Goal: Information Seeking & Learning: Learn about a topic

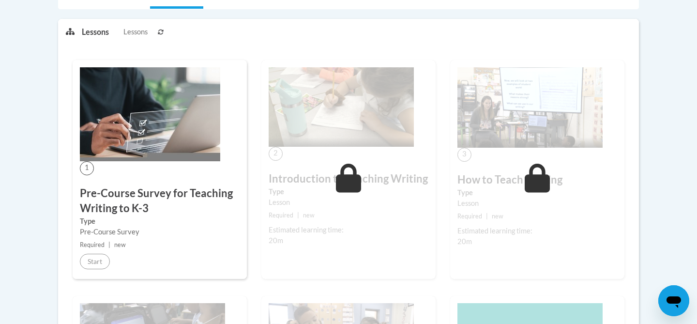
scroll to position [232, 0]
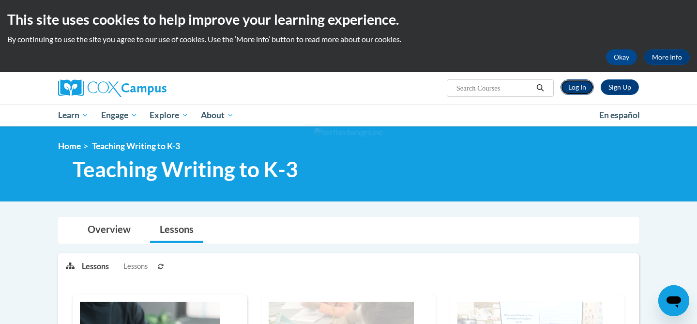
click at [573, 90] on link "Log In" at bounding box center [576, 86] width 33 height 15
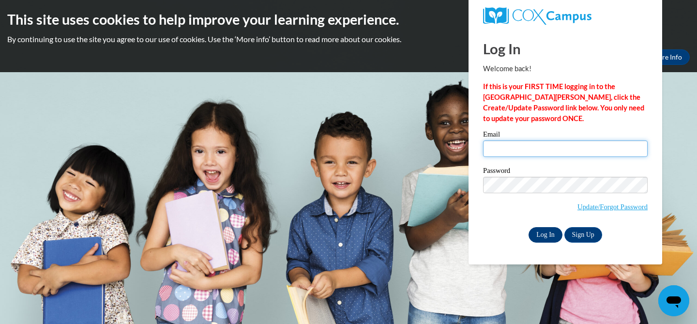
type input "hgoldapske@nfdlschools.org"
click at [555, 234] on input "Log In" at bounding box center [545, 234] width 34 height 15
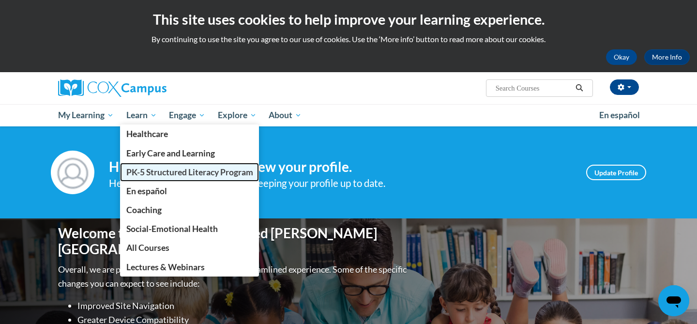
click at [156, 167] on span "PK-5 Structured Literacy Program" at bounding box center [189, 172] width 127 height 10
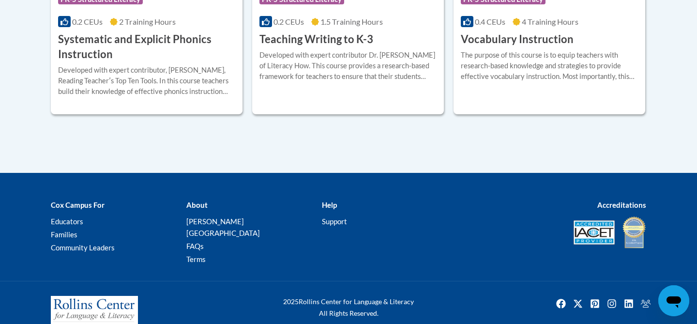
scroll to position [1293, 0]
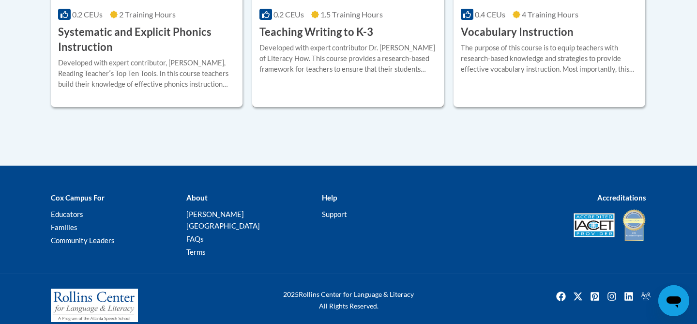
click at [315, 85] on div "More Info Open Developed with expert contributor Dr. Margie Gillis of Literacy …" at bounding box center [348, 64] width 192 height 49
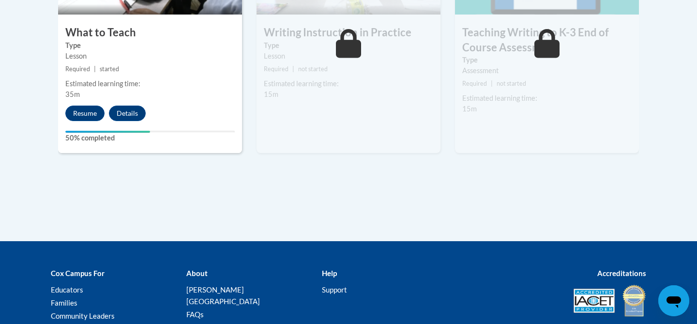
scroll to position [673, 0]
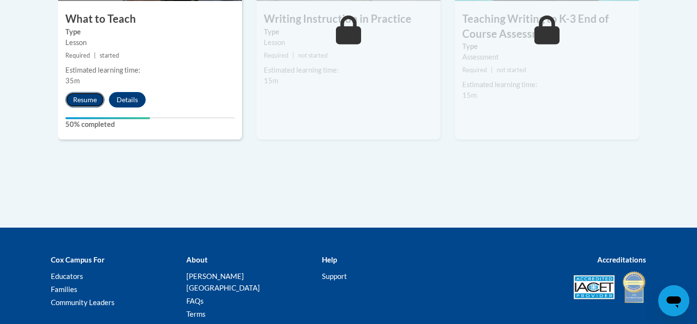
click at [89, 101] on button "Resume" at bounding box center [84, 99] width 39 height 15
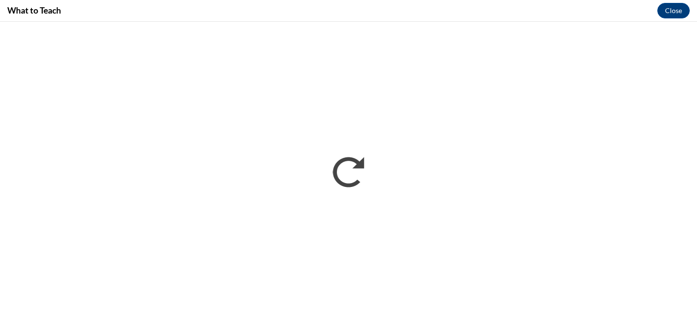
scroll to position [0, 0]
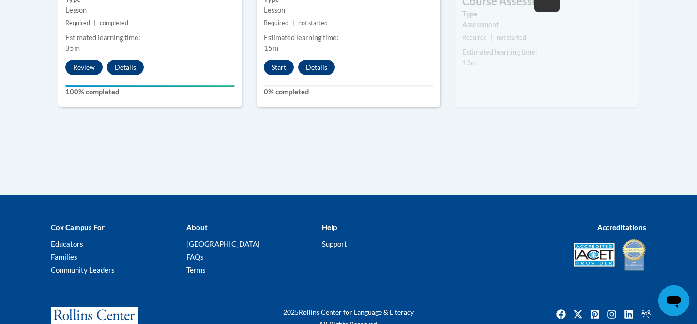
scroll to position [736, 0]
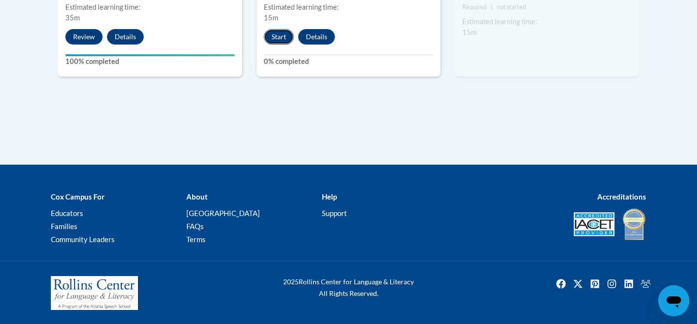
click at [279, 34] on button "Start" at bounding box center [279, 36] width 30 height 15
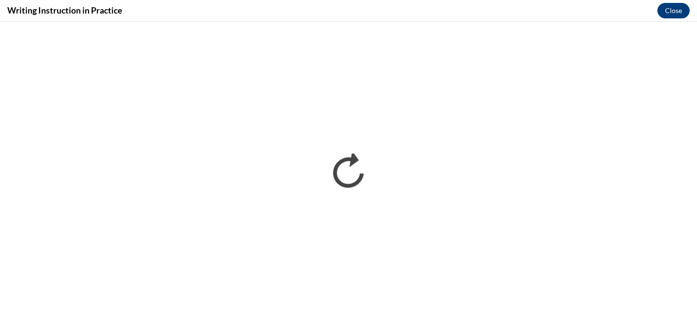
scroll to position [0, 0]
click at [473, 9] on div "Writing Instruction in Practice Close" at bounding box center [348, 11] width 697 height 22
click at [188, 11] on div "Writing Instruction in Practice Close" at bounding box center [348, 11] width 697 height 22
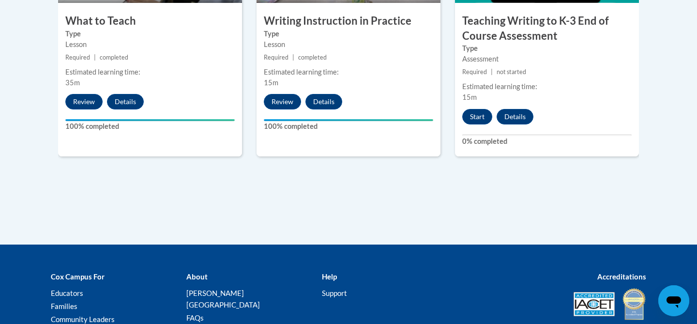
scroll to position [751, 0]
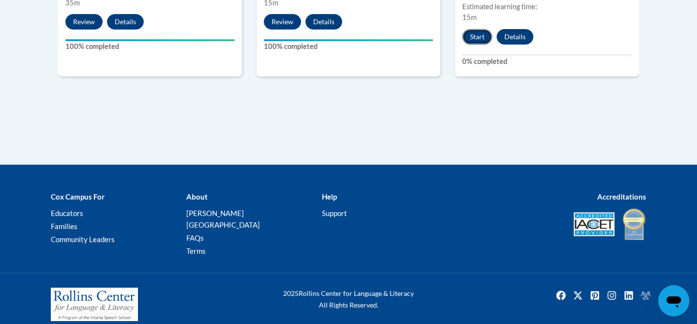
click at [483, 38] on button "Start" at bounding box center [477, 36] width 30 height 15
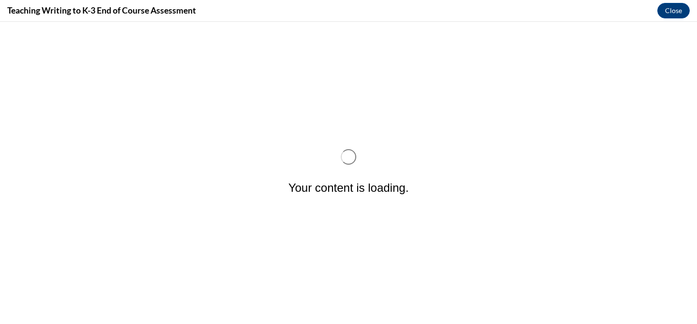
scroll to position [0, 0]
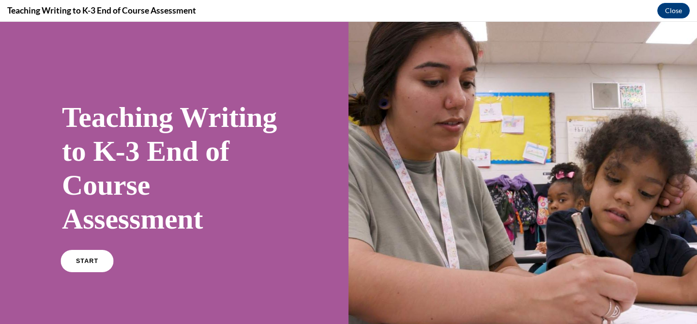
click at [90, 260] on span "START" at bounding box center [87, 260] width 22 height 7
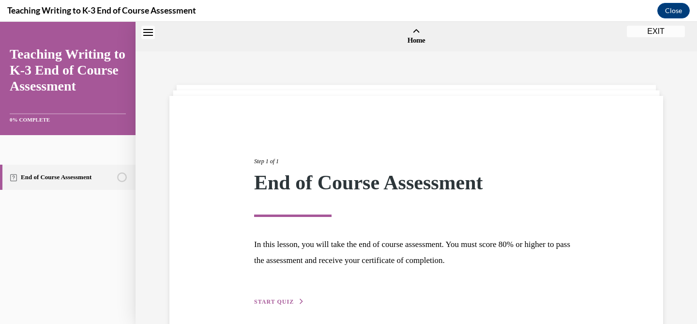
scroll to position [30, 0]
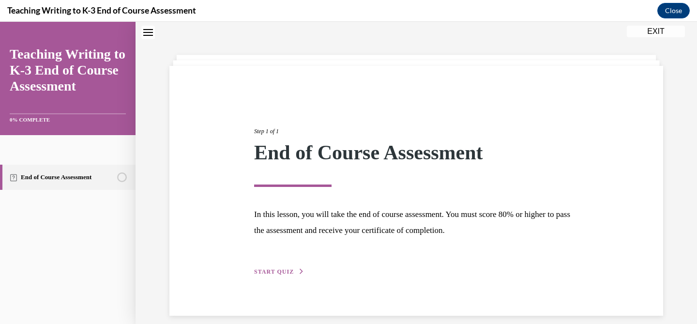
click at [279, 270] on span "START QUIZ" at bounding box center [274, 271] width 40 height 7
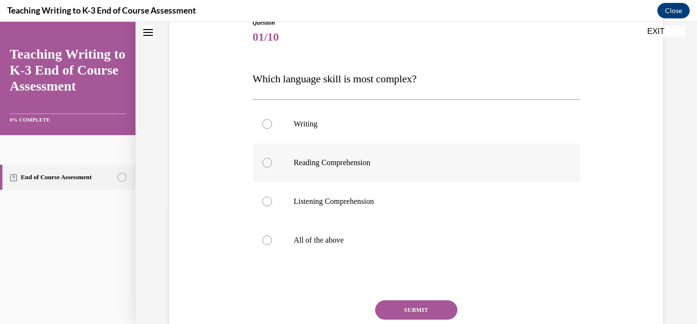
scroll to position [120, 0]
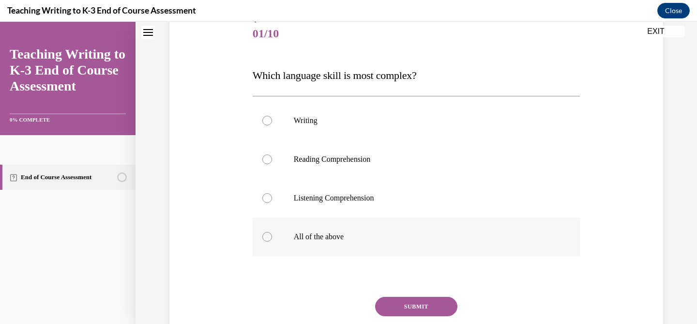
click at [334, 237] on p "All of the above" at bounding box center [425, 237] width 262 height 10
click at [272, 237] on input "All of the above" at bounding box center [267, 237] width 10 height 10
radio input "true"
click at [421, 304] on button "SUBMIT" at bounding box center [416, 306] width 82 height 19
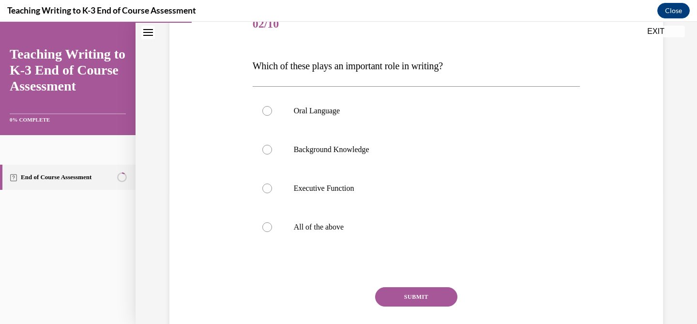
scroll to position [130, 0]
click at [316, 231] on label "All of the above" at bounding box center [417, 226] width 328 height 39
click at [272, 231] on input "All of the above" at bounding box center [267, 227] width 10 height 10
radio input "true"
click at [410, 298] on button "SUBMIT" at bounding box center [416, 295] width 82 height 19
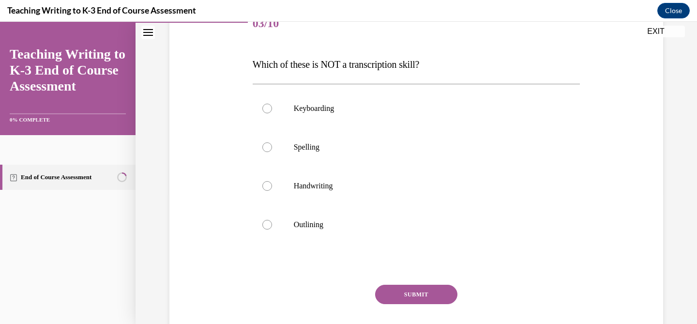
scroll to position [107, 0]
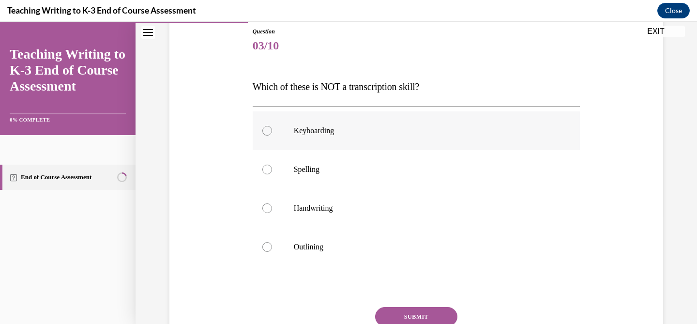
click at [301, 132] on p "Keyboarding" at bounding box center [425, 131] width 262 height 10
click at [272, 132] on input "Keyboarding" at bounding box center [267, 131] width 10 height 10
radio input "true"
click at [293, 246] on label "Outlining" at bounding box center [417, 246] width 328 height 39
click at [272, 246] on input "Outlining" at bounding box center [267, 247] width 10 height 10
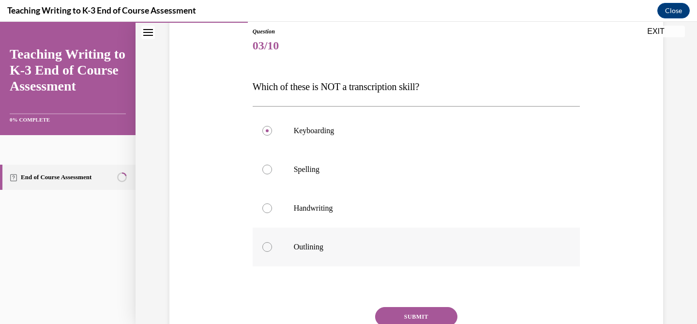
radio input "true"
click at [409, 316] on button "SUBMIT" at bounding box center [416, 316] width 82 height 19
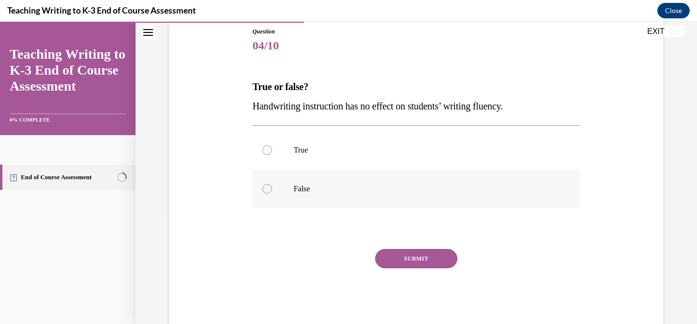
click at [284, 192] on label "False" at bounding box center [417, 188] width 328 height 39
click at [272, 192] on input "False" at bounding box center [267, 189] width 10 height 10
radio input "true"
click at [403, 258] on button "SUBMIT" at bounding box center [416, 258] width 82 height 19
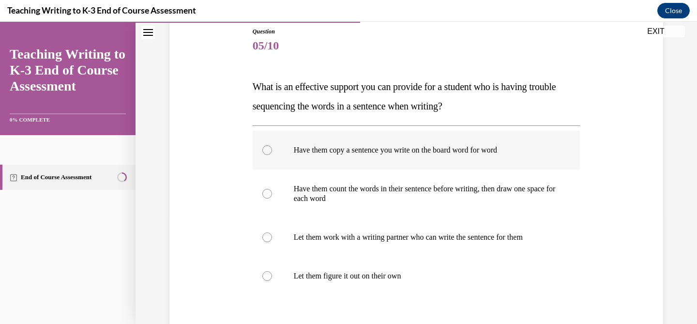
click at [367, 152] on p "Have them copy a sentence you write on the board word for word" at bounding box center [425, 150] width 262 height 10
click at [272, 152] on input "Have them copy a sentence you write on the board word for word" at bounding box center [267, 150] width 10 height 10
radio input "true"
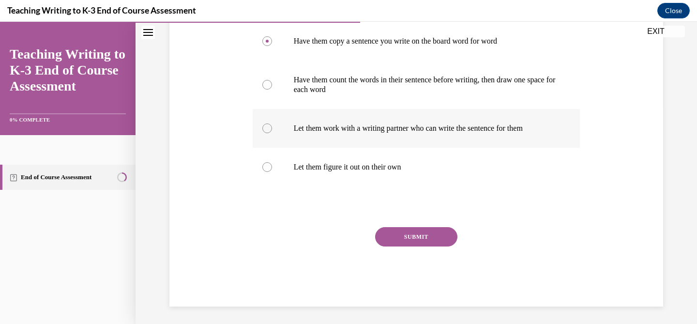
scroll to position [218, 0]
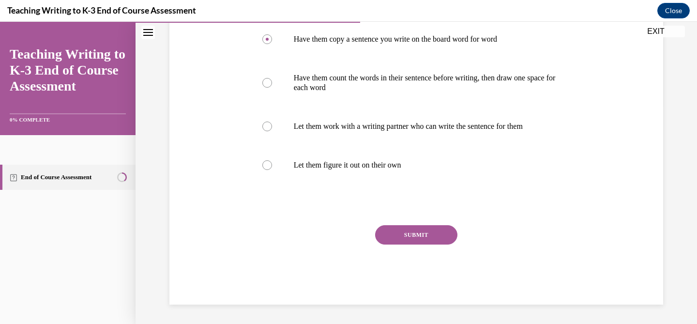
click at [430, 236] on button "SUBMIT" at bounding box center [416, 234] width 82 height 19
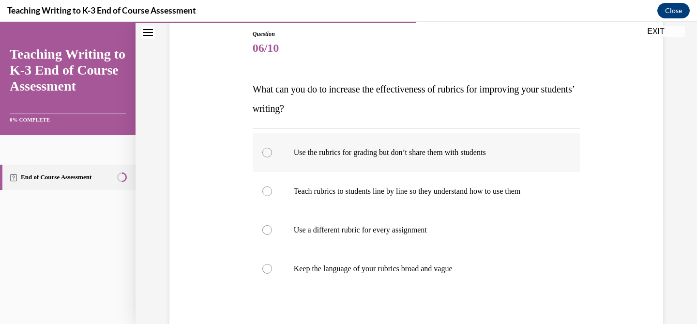
scroll to position [104, 0]
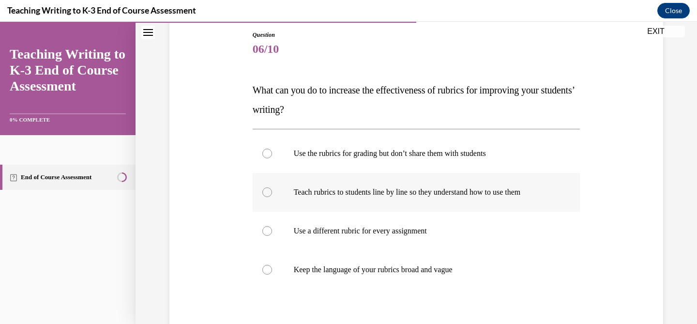
click at [389, 200] on label "Teach rubrics to students line by line so they understand how to use them" at bounding box center [417, 192] width 328 height 39
click at [272, 197] on input "Teach rubrics to students line by line so they understand how to use them" at bounding box center [267, 192] width 10 height 10
radio input "true"
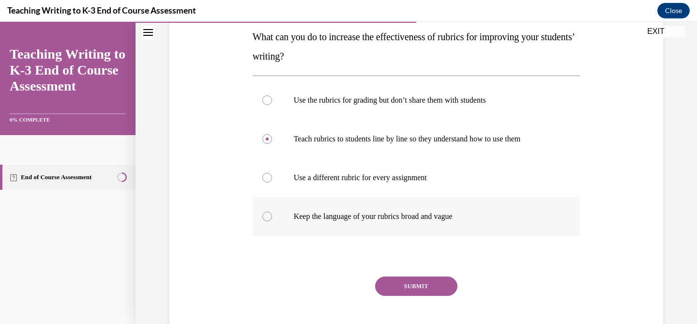
scroll to position [160, 0]
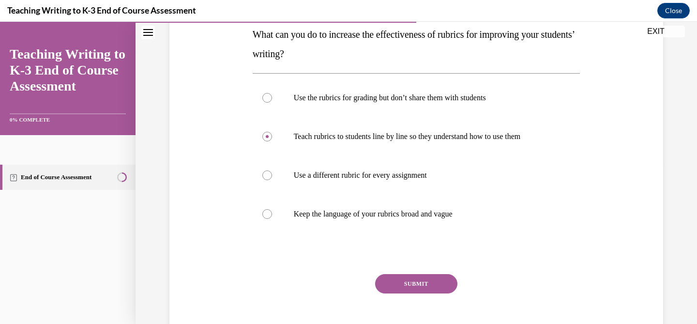
click at [401, 285] on button "SUBMIT" at bounding box center [416, 283] width 82 height 19
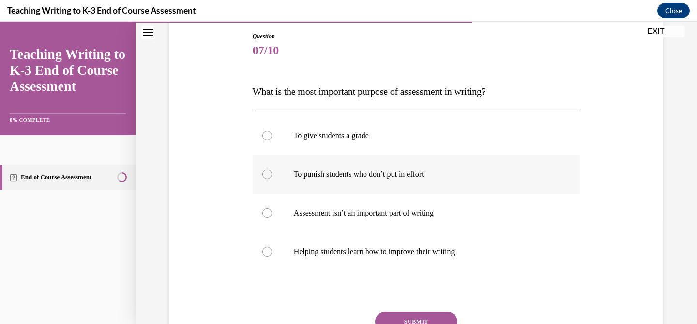
scroll to position [105, 0]
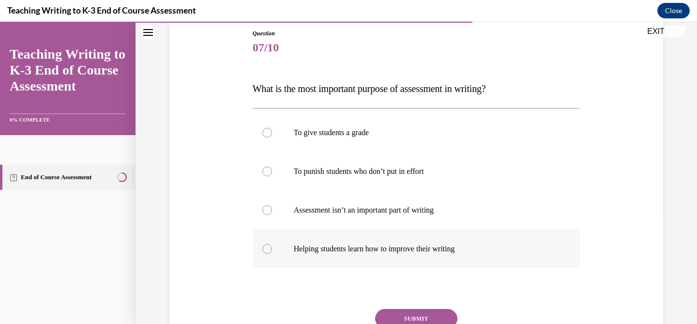
click at [382, 252] on p "Helping students learn how to improve their writing" at bounding box center [425, 249] width 262 height 10
click at [272, 252] on input "Helping students learn how to improve their writing" at bounding box center [267, 249] width 10 height 10
radio input "true"
click at [420, 318] on button "SUBMIT" at bounding box center [416, 318] width 82 height 19
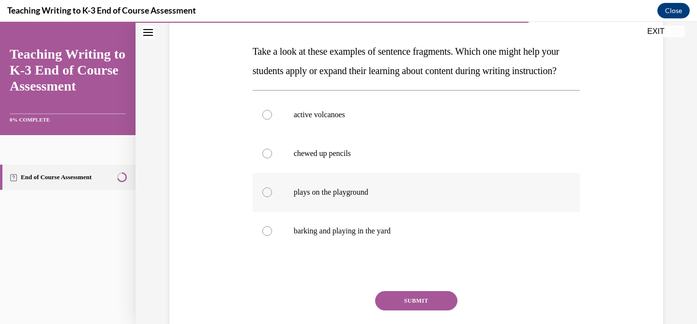
scroll to position [147, 0]
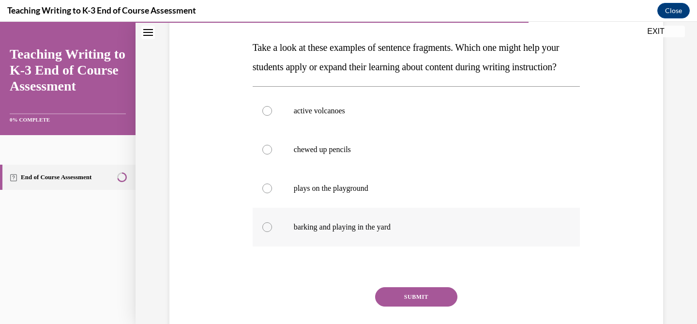
click at [317, 232] on p "barking and playing in the yard" at bounding box center [425, 227] width 262 height 10
click at [272, 232] on input "barking and playing in the yard" at bounding box center [267, 227] width 10 height 10
radio input "true"
click at [428, 306] on button "SUBMIT" at bounding box center [416, 296] width 82 height 19
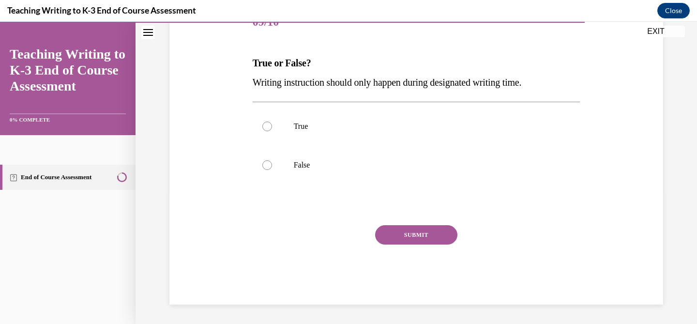
scroll to position [107, 0]
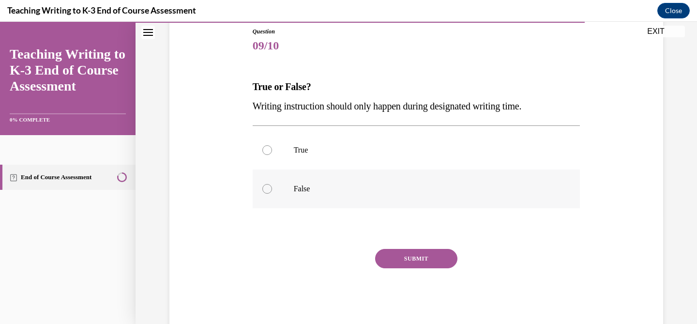
click at [314, 189] on p "False" at bounding box center [425, 189] width 262 height 10
click at [272, 189] on input "False" at bounding box center [267, 189] width 10 height 10
radio input "true"
click at [404, 261] on button "SUBMIT" at bounding box center [416, 258] width 82 height 19
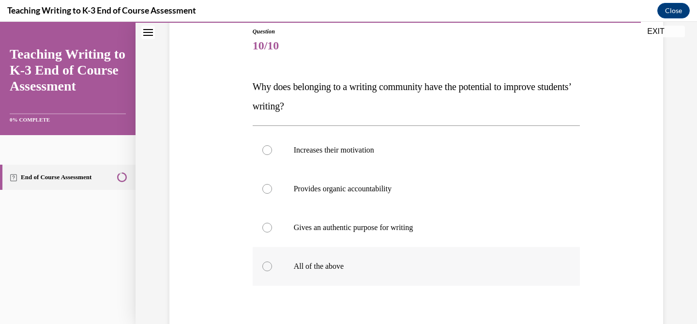
click at [272, 267] on label "All of the above" at bounding box center [417, 266] width 328 height 39
click at [272, 267] on input "All of the above" at bounding box center [267, 266] width 10 height 10
radio input "true"
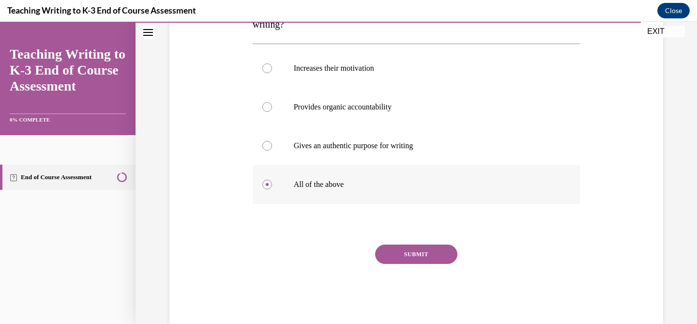
scroll to position [209, 0]
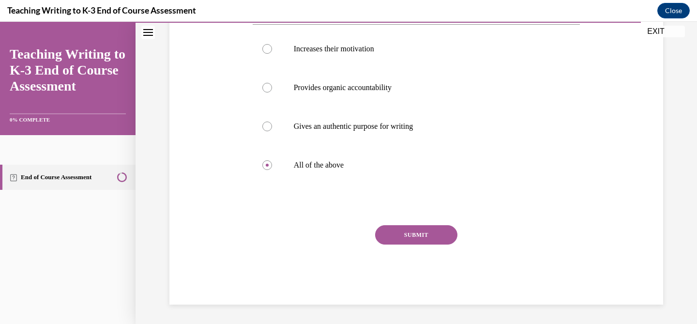
click at [437, 235] on button "SUBMIT" at bounding box center [416, 234] width 82 height 19
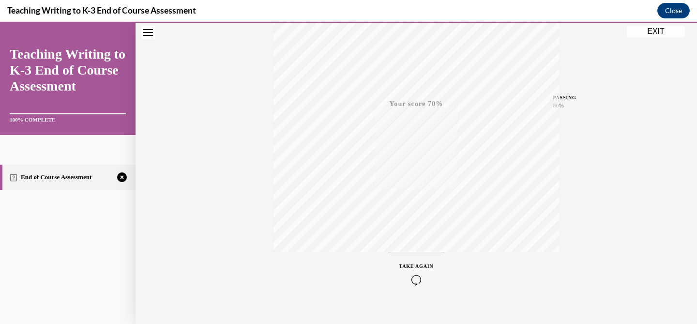
scroll to position [194, 0]
click at [415, 265] on icon "button" at bounding box center [416, 264] width 34 height 11
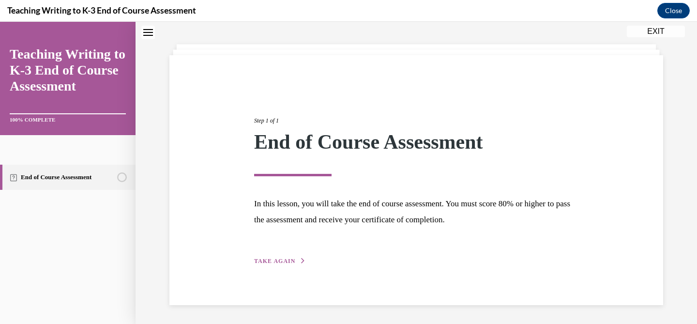
click at [264, 261] on span "TAKE AGAIN" at bounding box center [274, 260] width 41 height 7
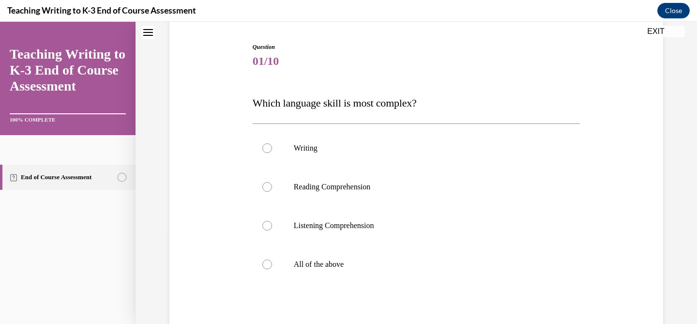
scroll to position [100, 0]
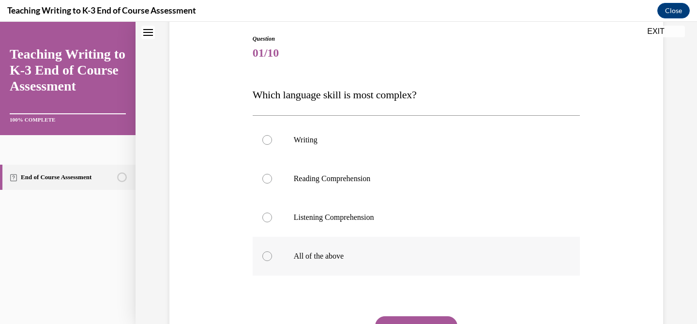
click at [264, 261] on label "All of the above" at bounding box center [417, 256] width 328 height 39
click at [264, 261] on input "All of the above" at bounding box center [267, 256] width 10 height 10
radio input "true"
click at [408, 319] on button "SUBMIT" at bounding box center [416, 325] width 82 height 19
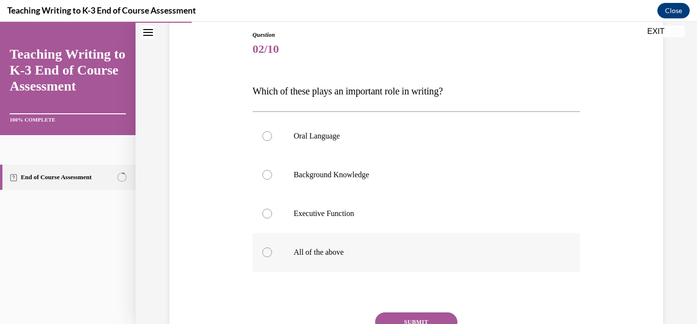
scroll to position [103, 0]
click at [319, 256] on p "All of the above" at bounding box center [425, 253] width 262 height 10
click at [272, 256] on input "All of the above" at bounding box center [267, 253] width 10 height 10
radio input "true"
click at [406, 319] on button "SUBMIT" at bounding box center [416, 322] width 82 height 19
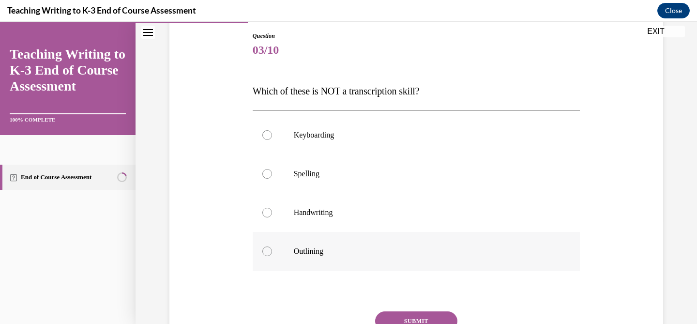
click at [316, 255] on p "Outlining" at bounding box center [425, 251] width 262 height 10
click at [272, 255] on input "Outlining" at bounding box center [267, 251] width 10 height 10
radio input "true"
click at [416, 317] on button "SUBMIT" at bounding box center [416, 320] width 82 height 19
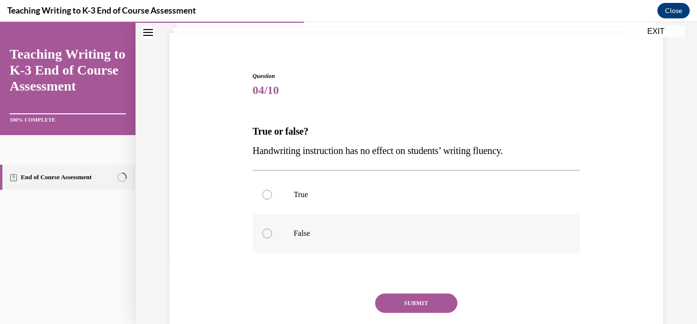
scroll to position [65, 0]
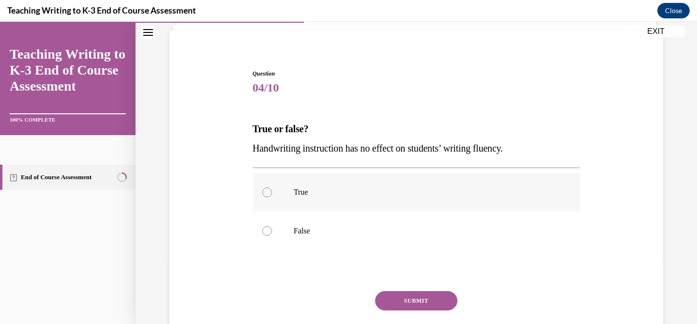
click at [298, 190] on p "True" at bounding box center [425, 192] width 262 height 10
click at [272, 190] on input "True" at bounding box center [267, 192] width 10 height 10
radio input "true"
click at [410, 301] on button "SUBMIT" at bounding box center [416, 300] width 82 height 19
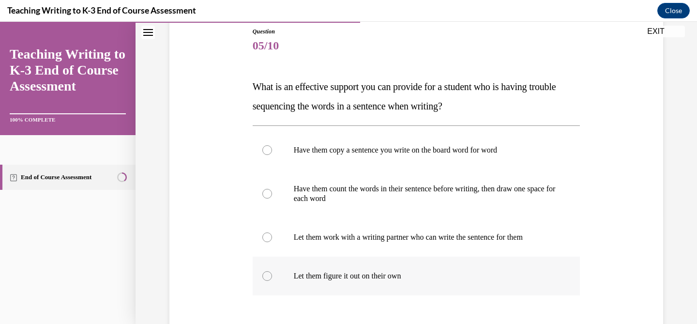
scroll to position [109, 0]
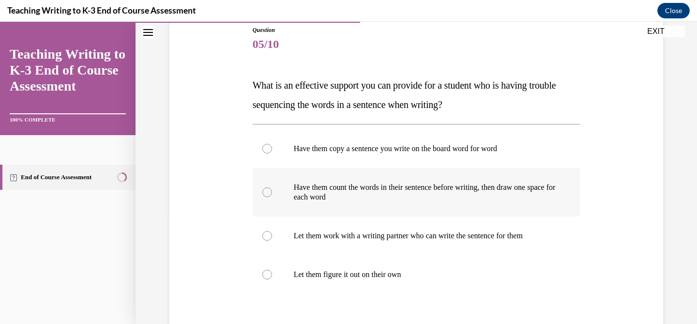
click at [376, 196] on p "Have them count the words in their sentence before writing, then draw one space…" at bounding box center [425, 191] width 262 height 19
click at [272, 196] on input "Have them count the words in their sentence before writing, then draw one space…" at bounding box center [267, 192] width 10 height 10
radio input "true"
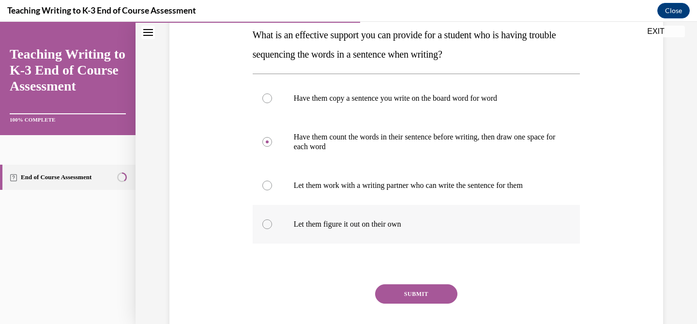
scroll to position [218, 0]
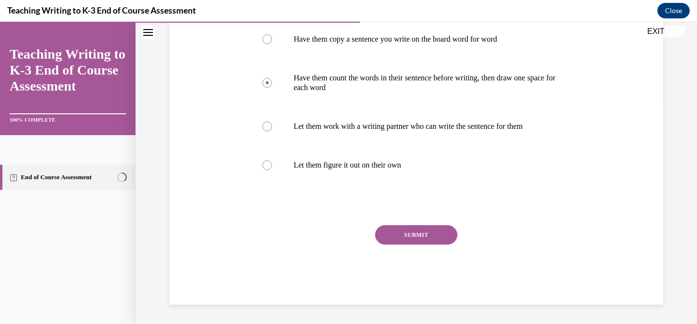
click at [415, 237] on button "SUBMIT" at bounding box center [416, 234] width 82 height 19
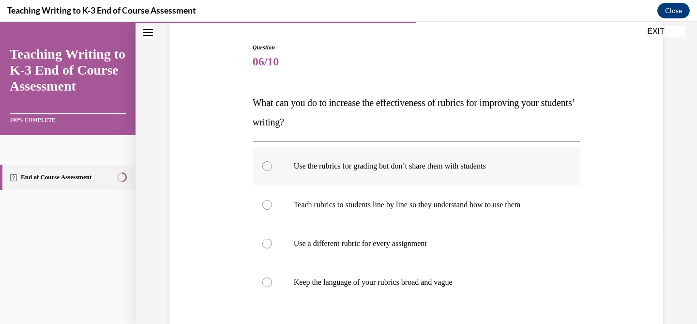
scroll to position [92, 0]
click at [403, 213] on label "Teach rubrics to students line by line so they understand how to use them" at bounding box center [417, 204] width 328 height 39
click at [272, 209] on input "Teach rubrics to students line by line so they understand how to use them" at bounding box center [267, 204] width 10 height 10
radio input "true"
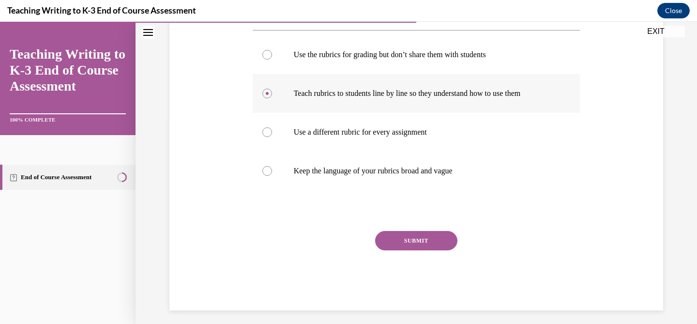
scroll to position [209, 0]
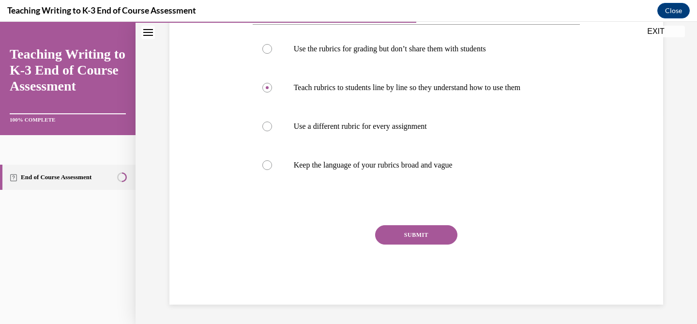
click at [404, 239] on button "SUBMIT" at bounding box center [416, 234] width 82 height 19
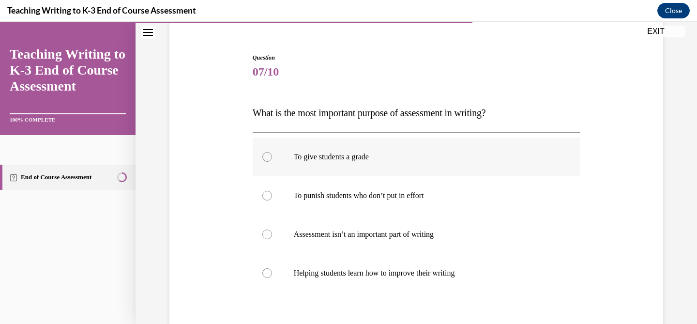
scroll to position [86, 0]
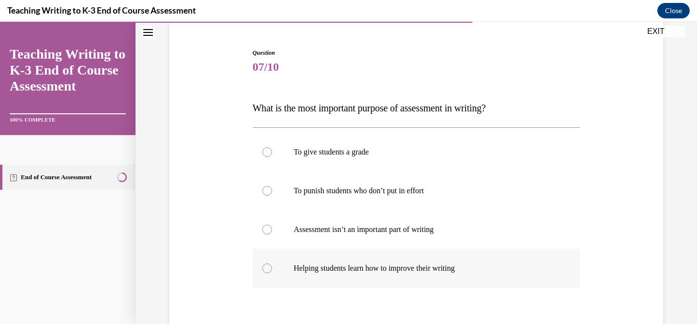
click at [347, 274] on label "Helping students learn how to improve their writing" at bounding box center [417, 268] width 328 height 39
click at [272, 273] on input "Helping students learn how to improve their writing" at bounding box center [267, 268] width 10 height 10
radio input "true"
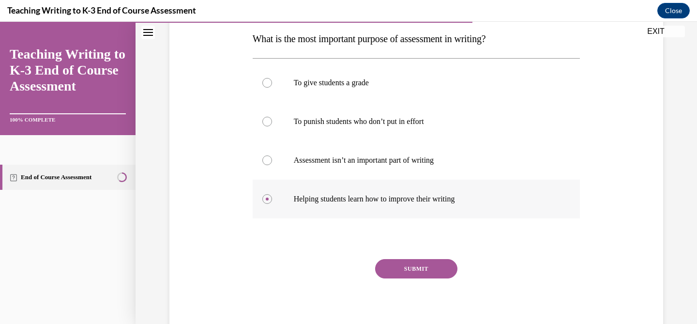
scroll to position [176, 0]
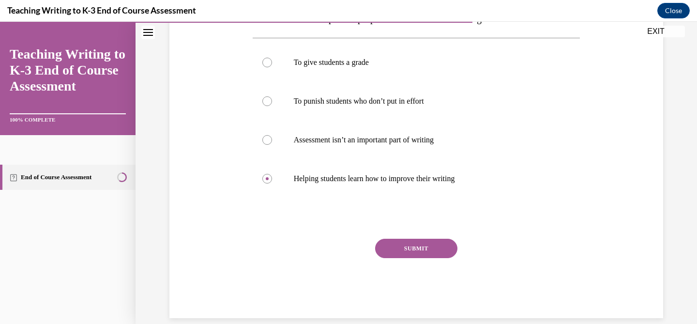
click at [402, 249] on button "SUBMIT" at bounding box center [416, 248] width 82 height 19
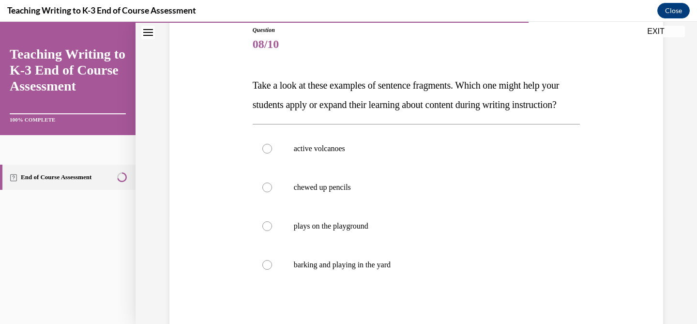
scroll to position [109, 0]
click at [339, 167] on label "active volcanoes" at bounding box center [417, 148] width 328 height 39
click at [272, 153] on input "active volcanoes" at bounding box center [267, 148] width 10 height 10
radio input "true"
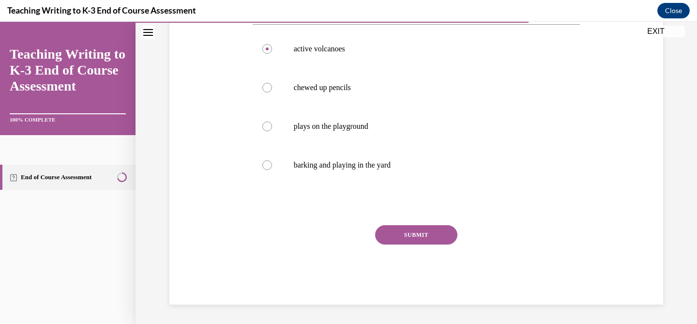
click at [429, 241] on button "SUBMIT" at bounding box center [416, 234] width 82 height 19
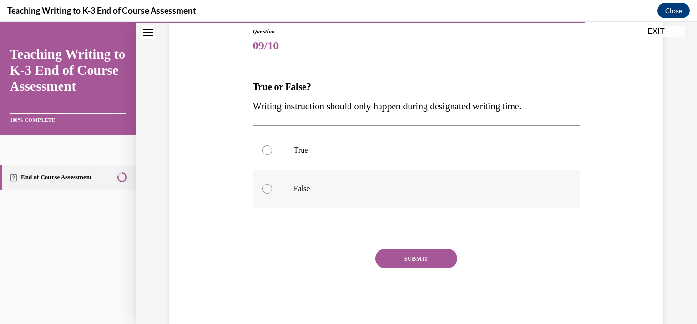
click at [306, 192] on p "False" at bounding box center [425, 189] width 262 height 10
click at [272, 192] on input "False" at bounding box center [267, 189] width 10 height 10
radio input "true"
click at [440, 260] on button "SUBMIT" at bounding box center [416, 258] width 82 height 19
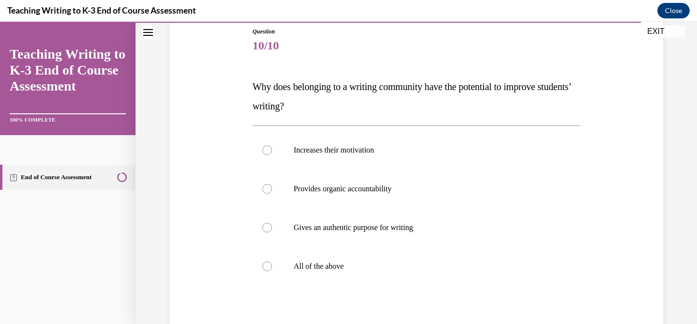
click at [440, 260] on label "All of the above" at bounding box center [417, 266] width 328 height 39
click at [272, 261] on input "All of the above" at bounding box center [267, 266] width 10 height 10
radio input "true"
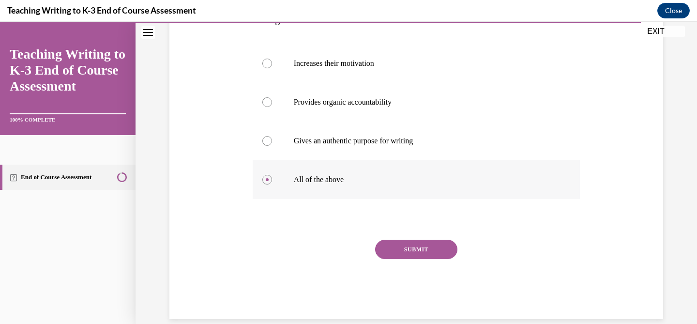
scroll to position [196, 0]
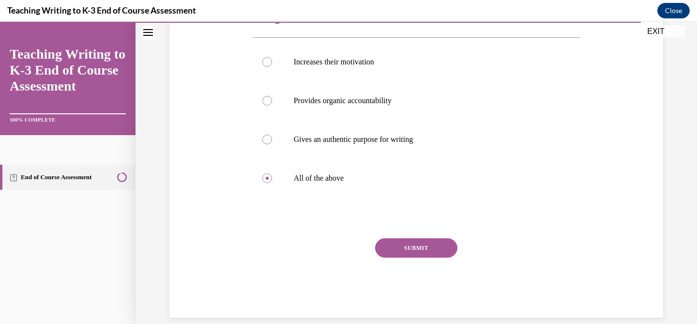
click at [433, 251] on button "SUBMIT" at bounding box center [416, 247] width 82 height 19
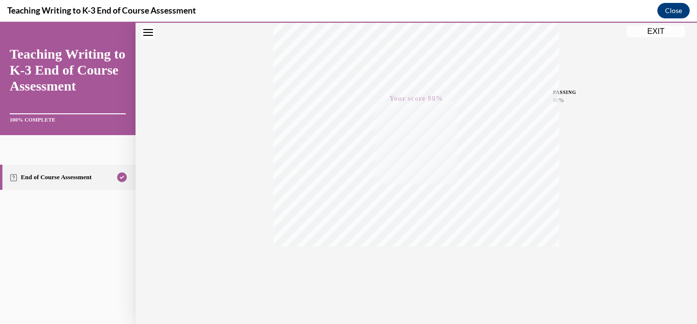
scroll to position [194, 0]
click at [645, 31] on button "EXIT" at bounding box center [656, 32] width 58 height 12
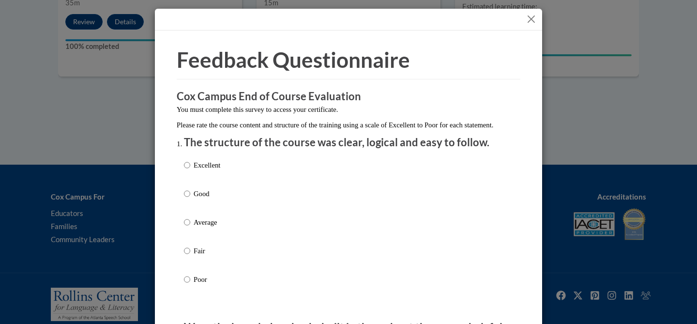
click at [197, 199] on p "Good" at bounding box center [207, 193] width 27 height 11
click at [190, 199] on input "Good" at bounding box center [187, 193] width 6 height 11
radio input "true"
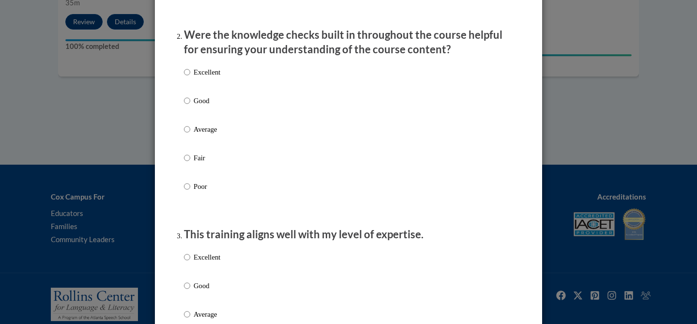
scroll to position [299, 0]
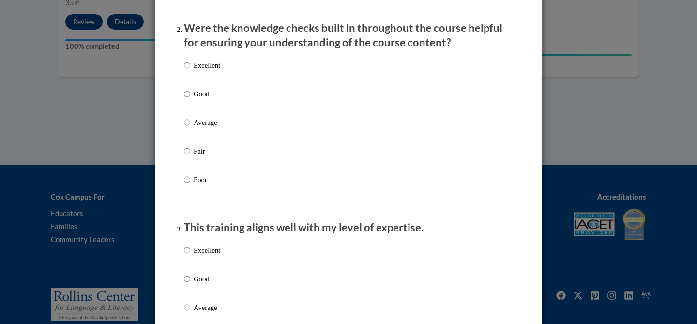
click at [200, 99] on p "Good" at bounding box center [207, 94] width 27 height 11
click at [190, 99] on input "Good" at bounding box center [187, 94] width 6 height 11
radio input "true"
click at [200, 284] on p "Good" at bounding box center [207, 278] width 27 height 11
click at [190, 284] on input "Good" at bounding box center [187, 278] width 6 height 11
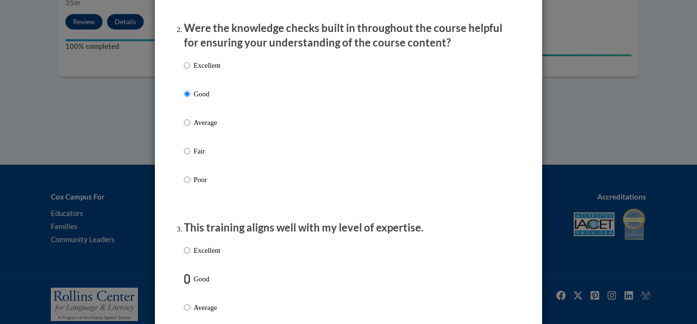
radio input "true"
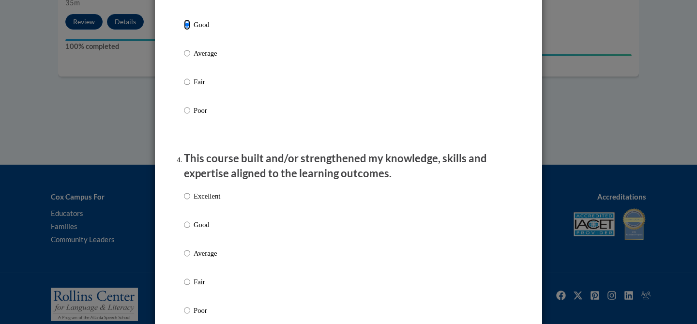
scroll to position [607, 0]
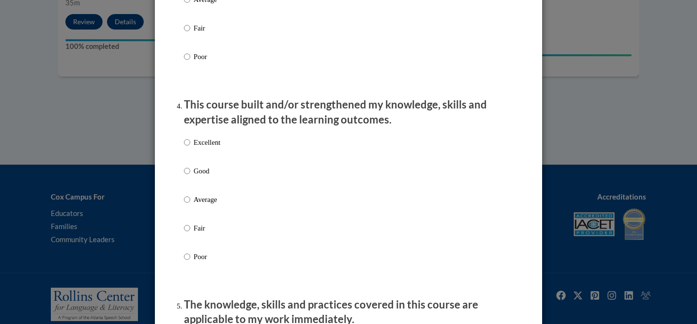
click at [204, 148] on p "Excellent" at bounding box center [207, 142] width 27 height 11
click at [190, 148] on input "Excellent" at bounding box center [187, 142] width 6 height 11
radio input "true"
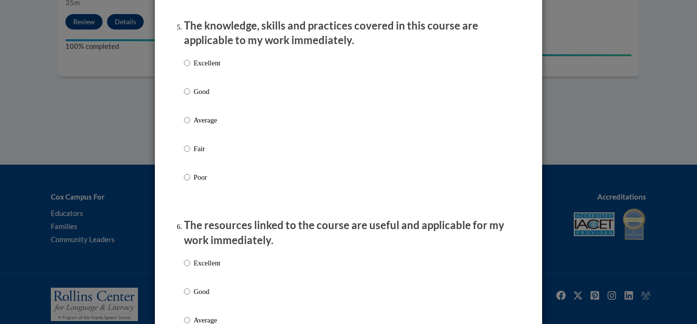
scroll to position [890, 0]
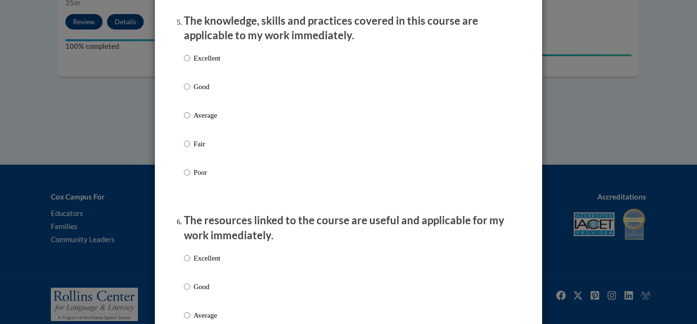
click at [205, 92] on p "Good" at bounding box center [207, 86] width 27 height 11
click at [190, 92] on input "Good" at bounding box center [187, 86] width 6 height 11
radio input "true"
click at [204, 292] on p "Good" at bounding box center [207, 286] width 27 height 11
click at [190, 292] on input "Good" at bounding box center [187, 286] width 6 height 11
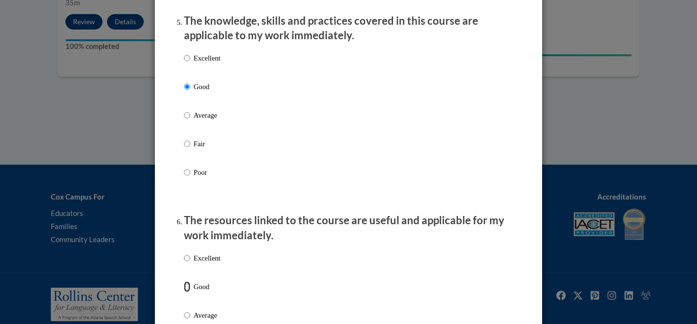
radio input "true"
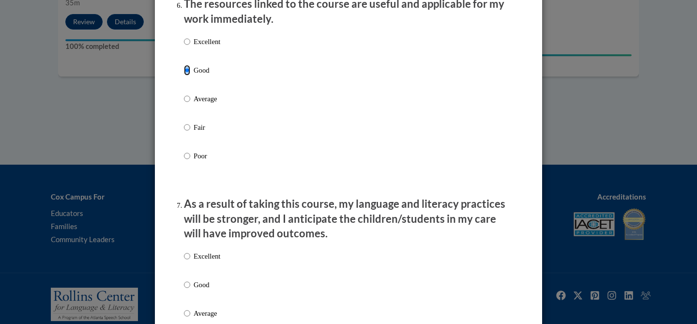
scroll to position [1117, 0]
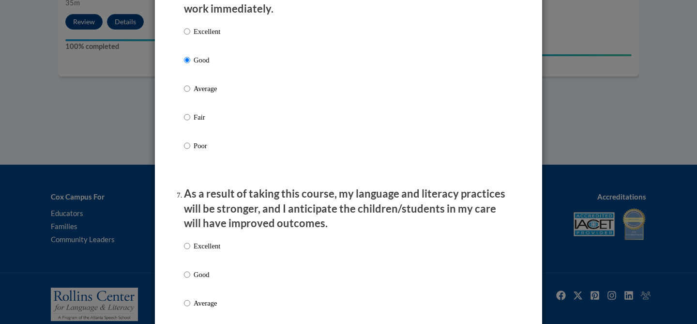
click at [204, 280] on p "Good" at bounding box center [207, 274] width 27 height 11
click at [190, 280] on input "Good" at bounding box center [187, 274] width 6 height 11
radio input "true"
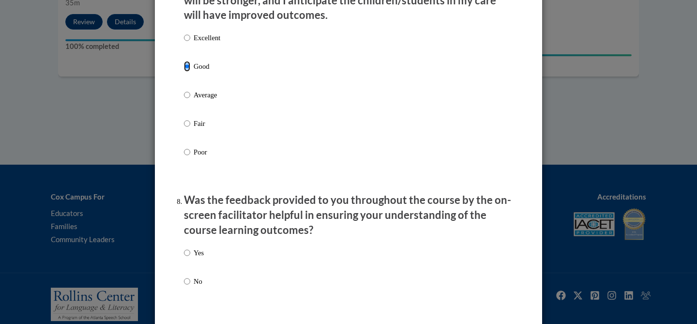
scroll to position [1332, 0]
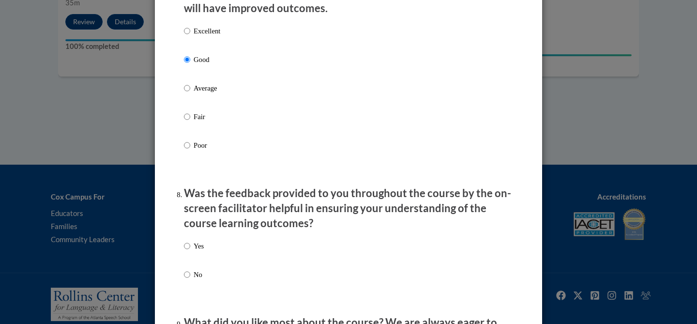
click at [193, 286] on label "No" at bounding box center [194, 282] width 20 height 26
click at [190, 280] on input "No" at bounding box center [187, 274] width 6 height 11
radio input "true"
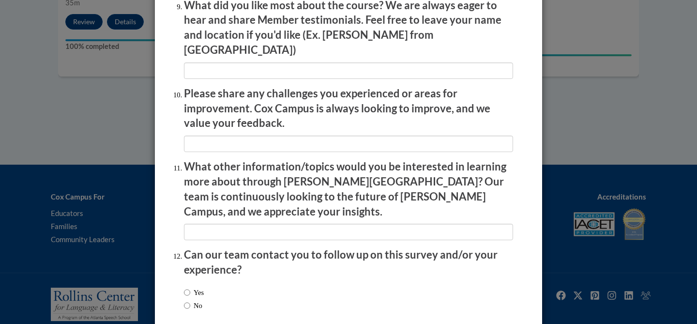
scroll to position [1651, 0]
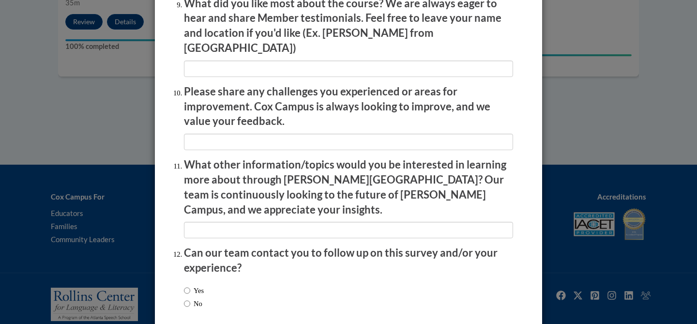
click at [195, 298] on label "No" at bounding box center [193, 303] width 18 height 11
click at [190, 298] on input "No" at bounding box center [187, 303] width 6 height 11
radio input "true"
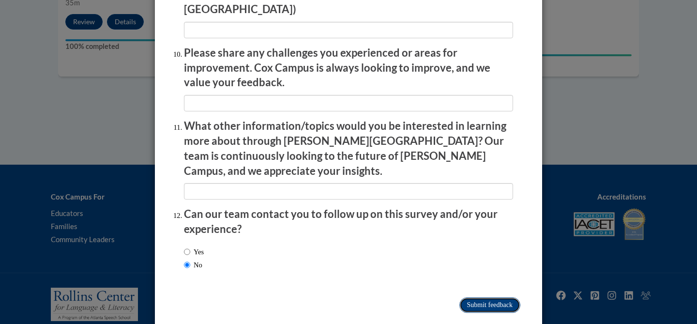
click at [507, 297] on input "Submit feedback" at bounding box center [489, 304] width 61 height 15
